Goal: Task Accomplishment & Management: Manage account settings

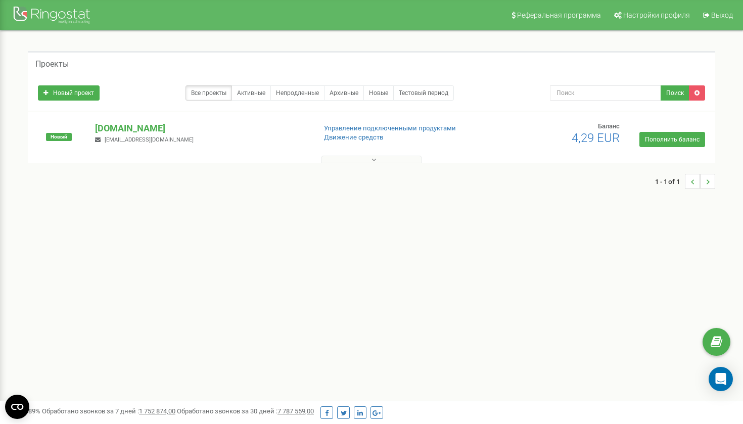
click at [375, 157] on icon at bounding box center [373, 159] width 5 height 7
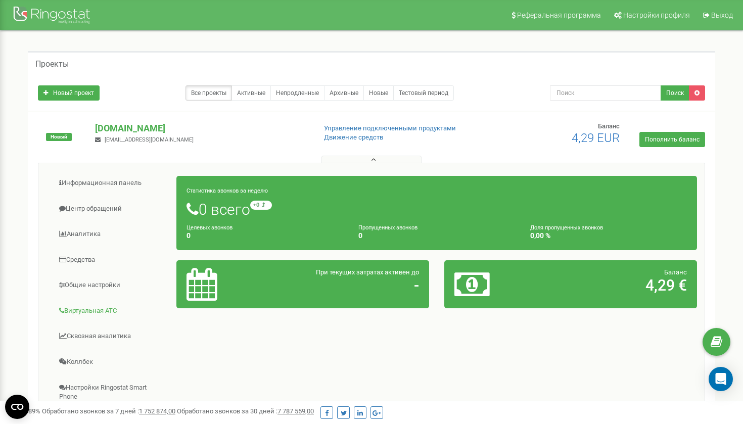
click at [118, 305] on link "Виртуальная АТС" at bounding box center [111, 311] width 131 height 25
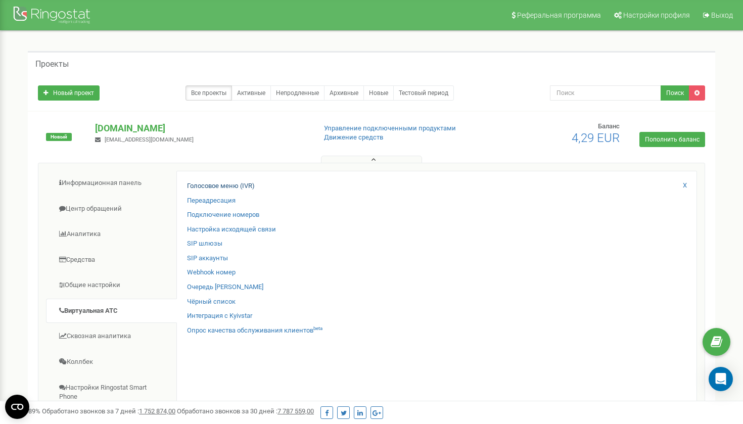
click at [216, 184] on link "Голосовое меню (IVR)" at bounding box center [221, 186] width 68 height 10
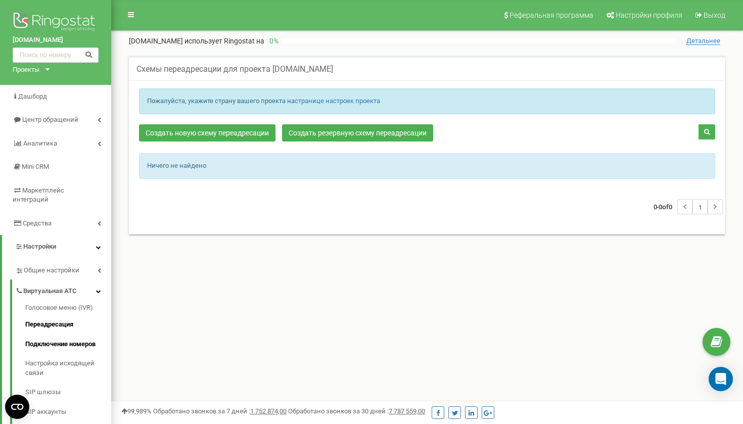
scroll to position [14, 0]
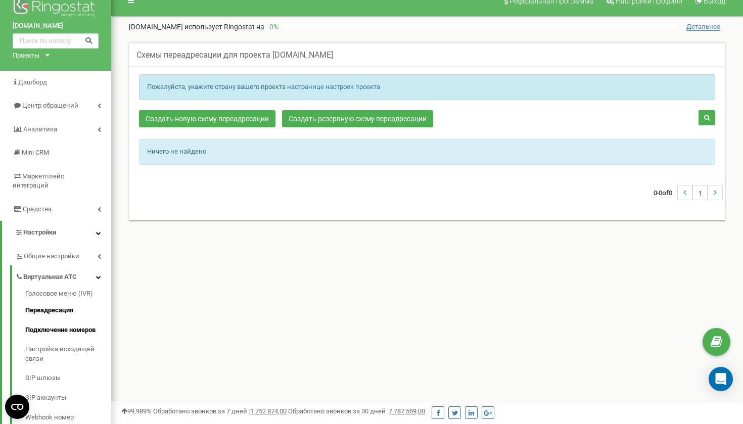
click at [81, 320] on link "Подключение номеров" at bounding box center [68, 330] width 86 height 20
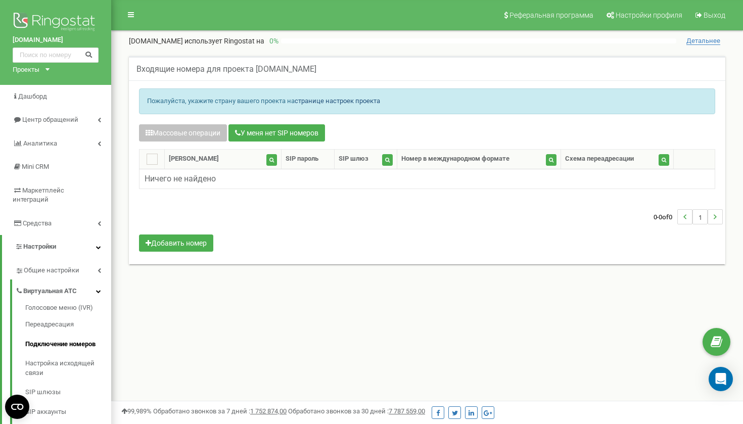
click at [311, 102] on link "странице настроек проекта" at bounding box center [337, 101] width 85 height 8
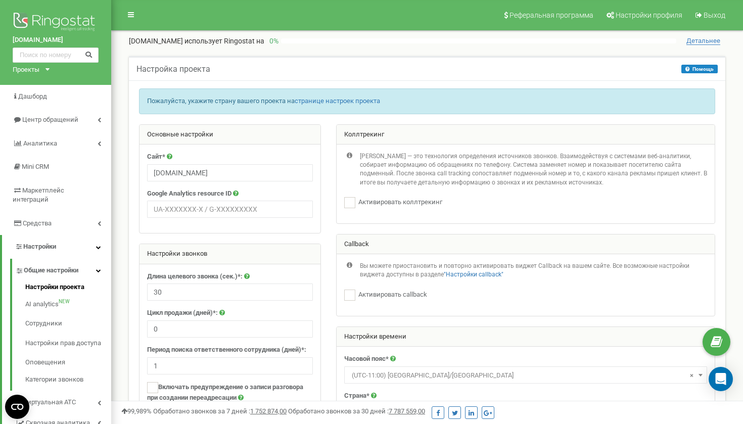
click at [347, 192] on icon at bounding box center [350, 174] width 6 height 45
click at [348, 203] on ins at bounding box center [349, 202] width 11 height 11
checkbox input "false"
